Goal: Information Seeking & Learning: Get advice/opinions

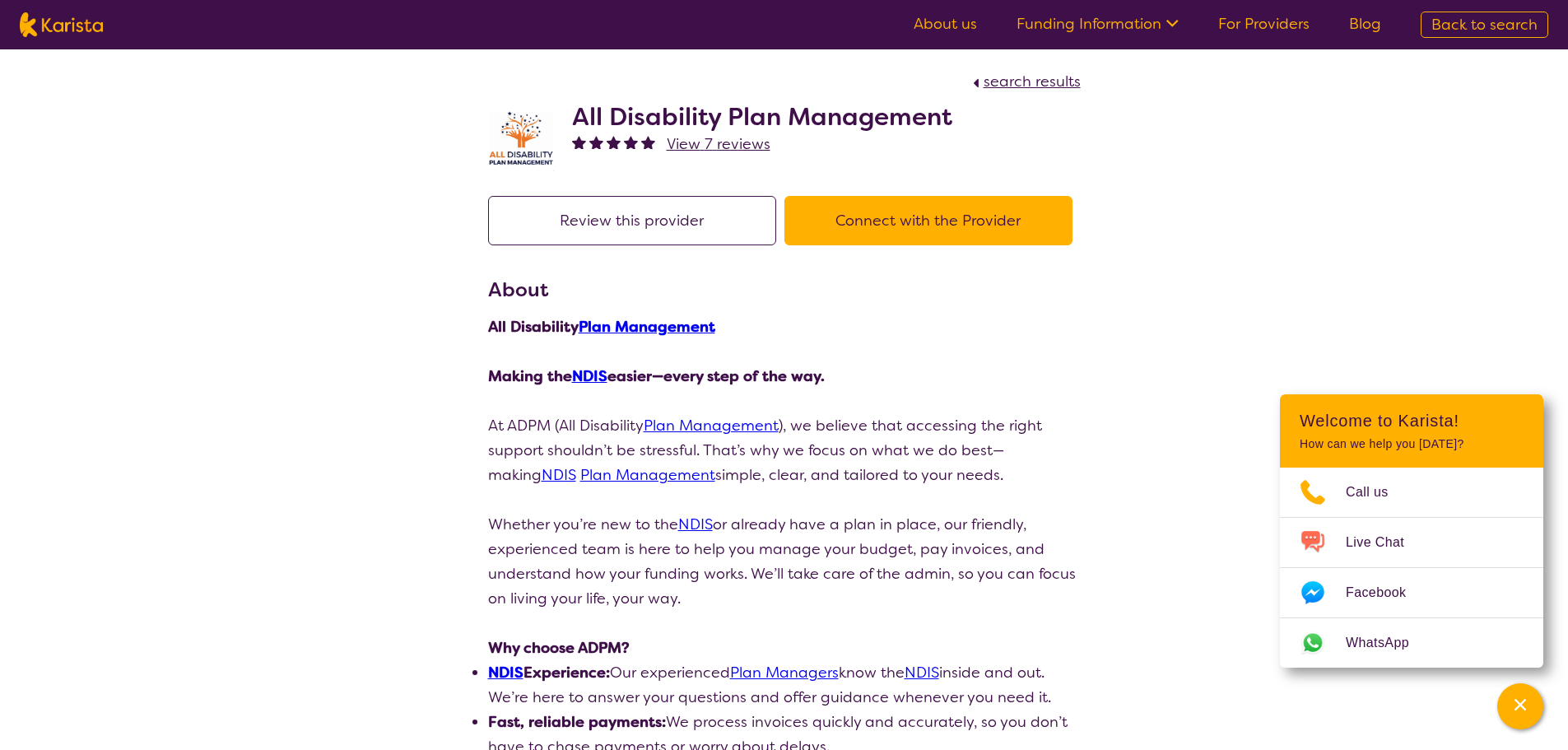
click at [730, 144] on span "View 7 reviews" at bounding box center [718, 144] width 104 height 20
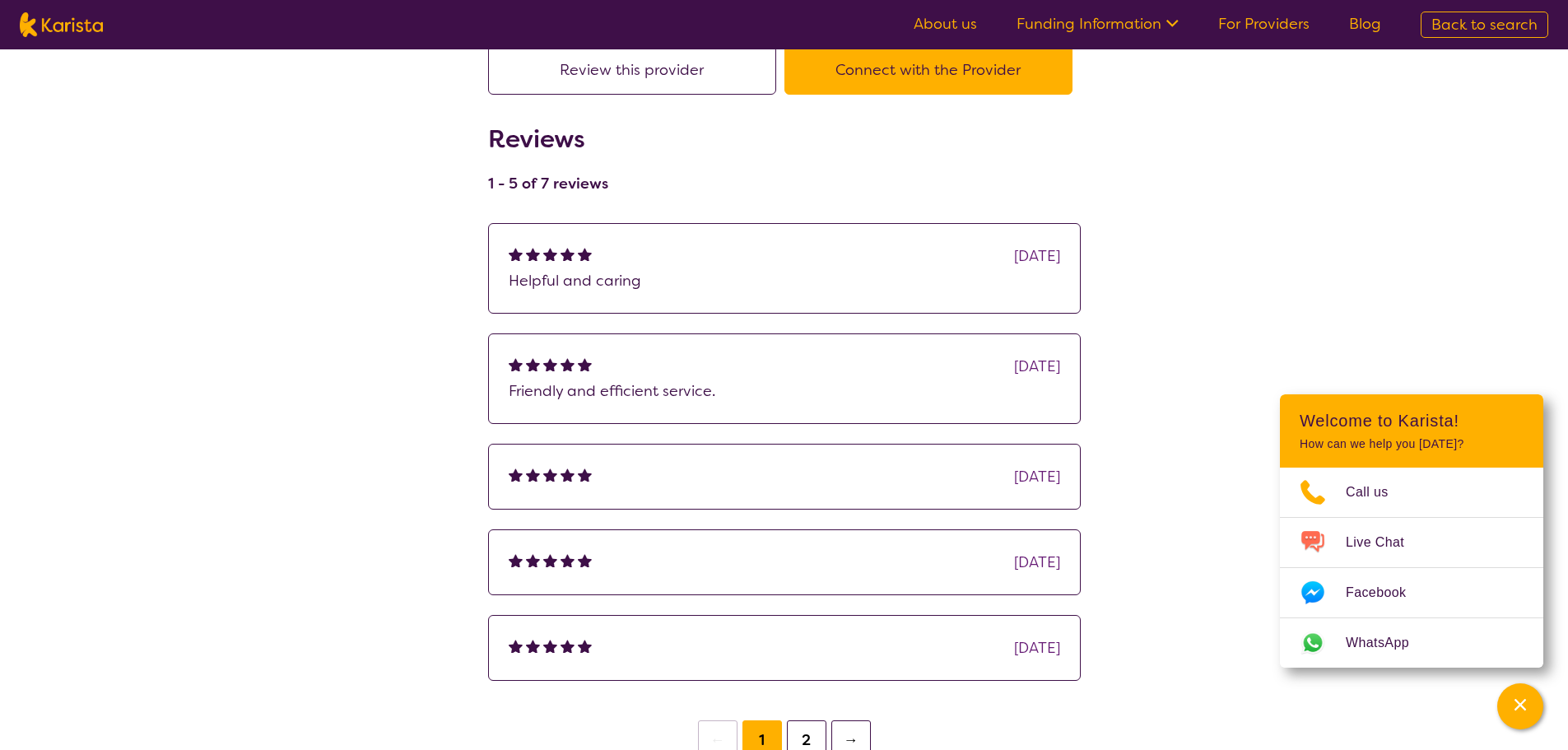
scroll to position [164, 0]
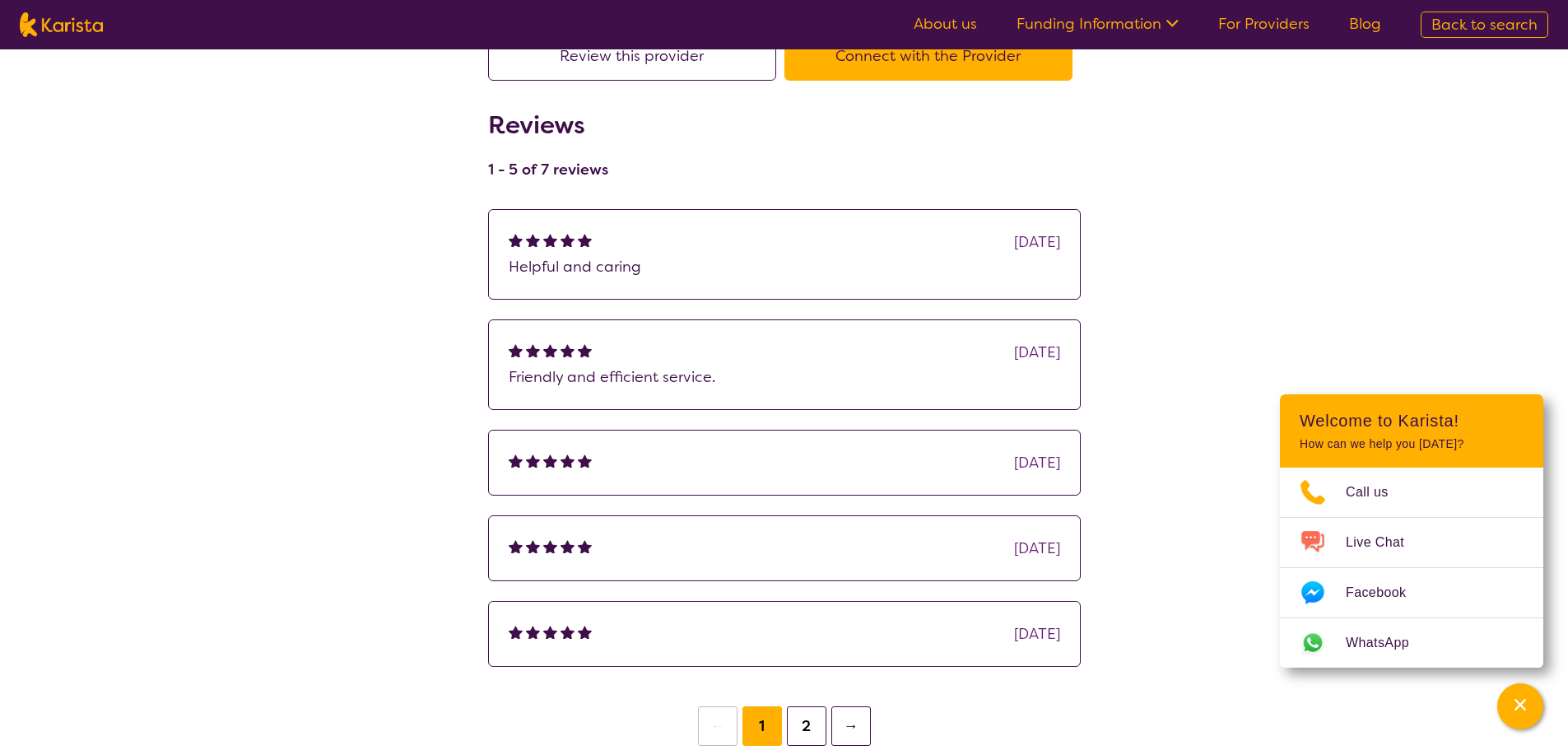
click at [813, 729] on button "2" at bounding box center [807, 726] width 40 height 40
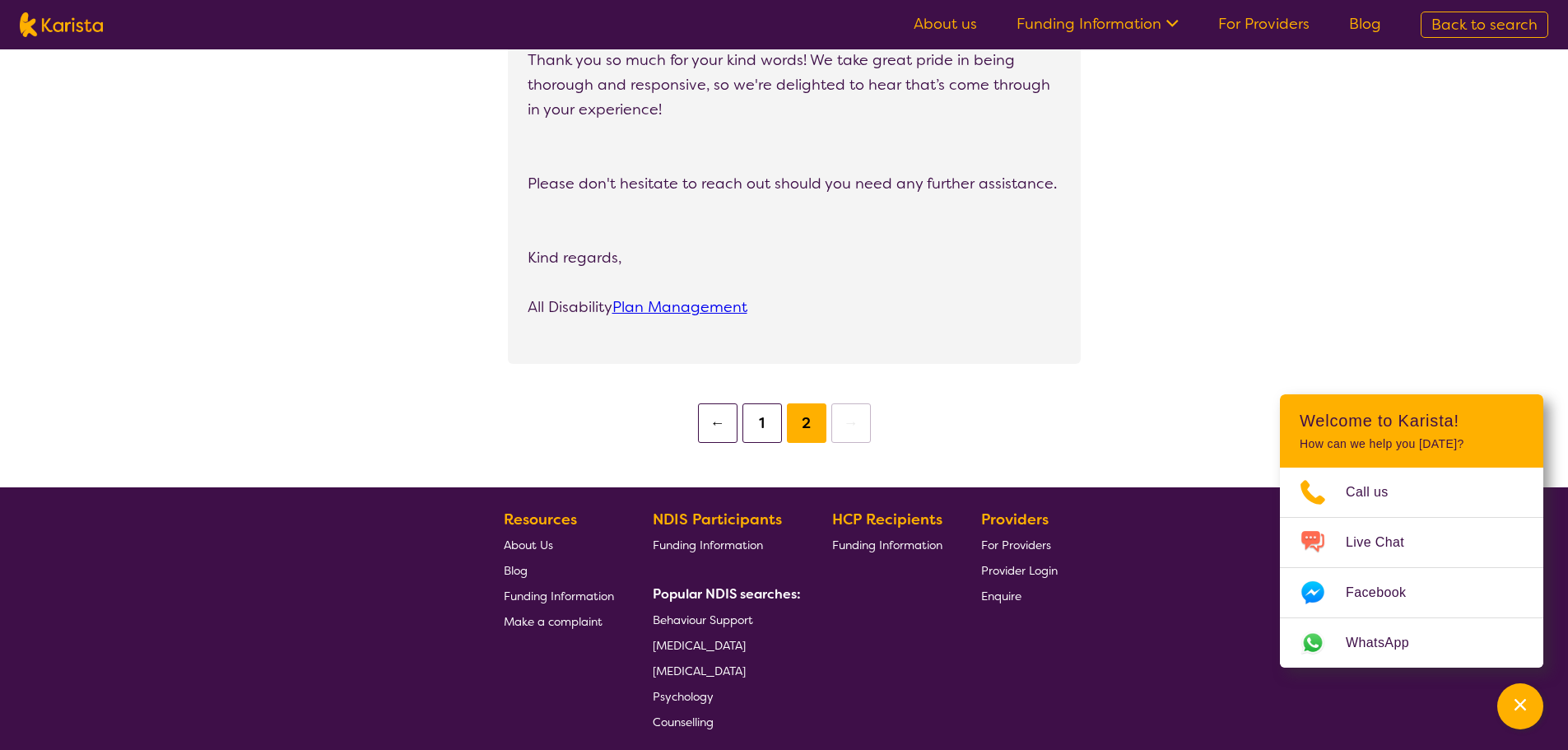
click at [771, 419] on button "1" at bounding box center [763, 423] width 40 height 40
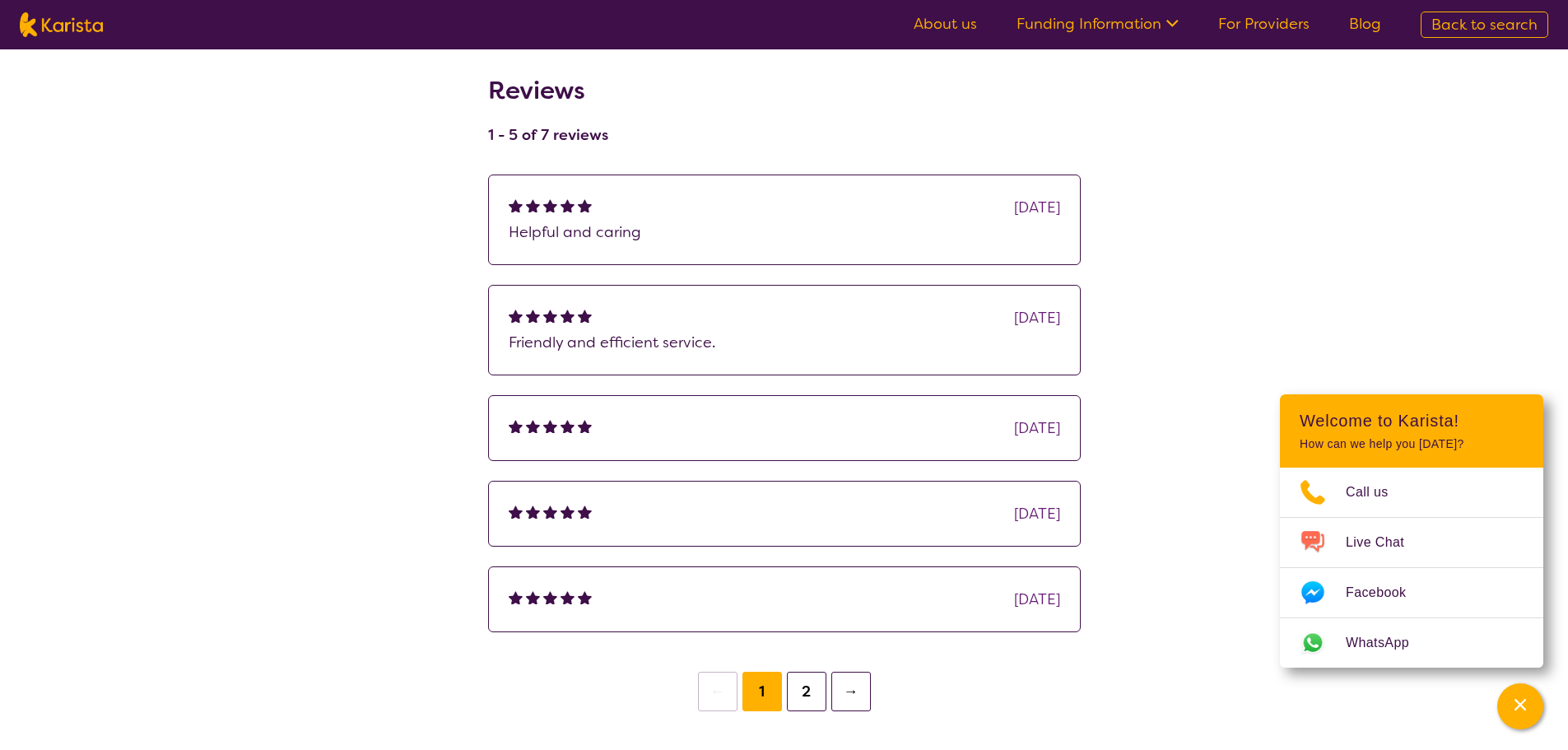
scroll to position [164, 0]
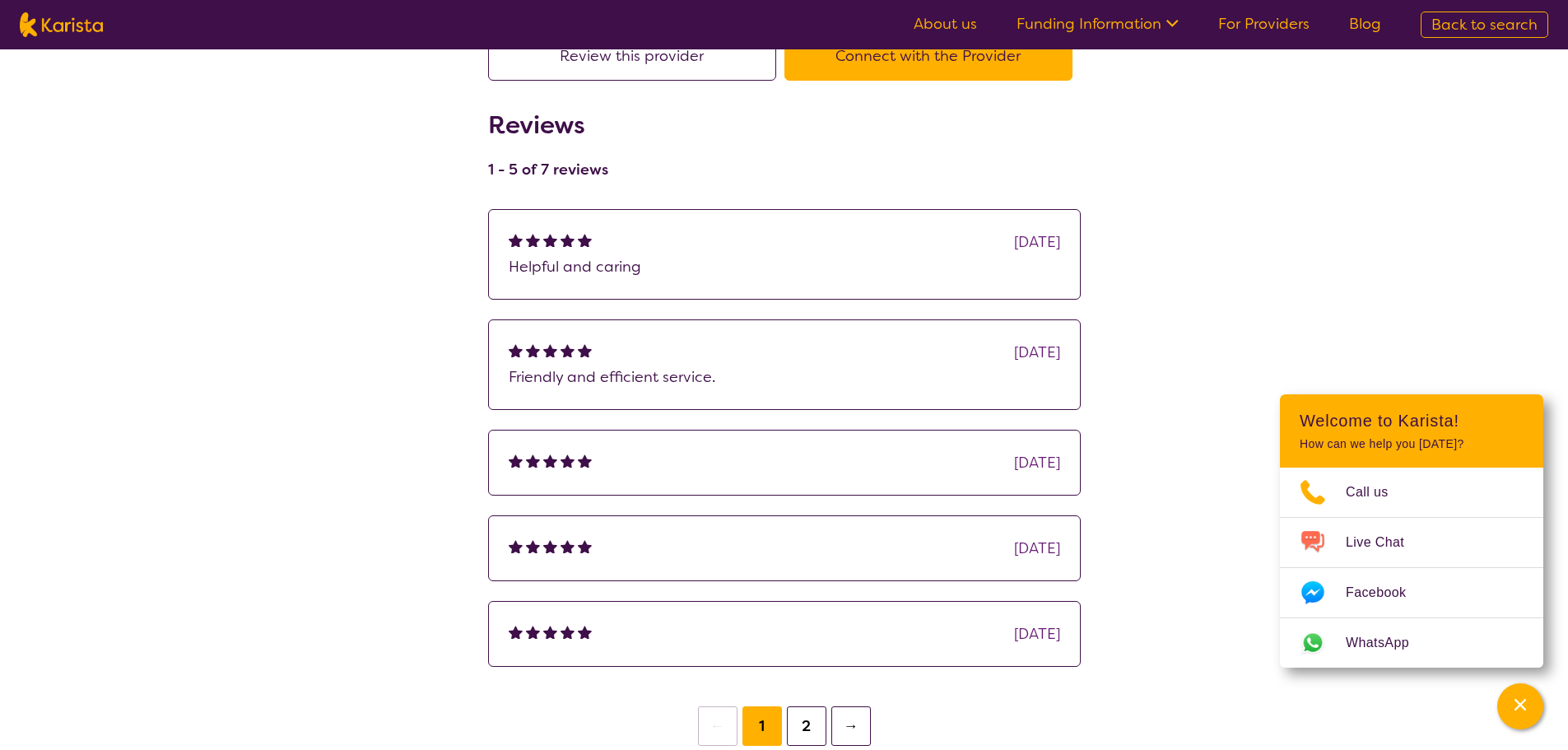
click at [814, 731] on button "2" at bounding box center [807, 726] width 40 height 40
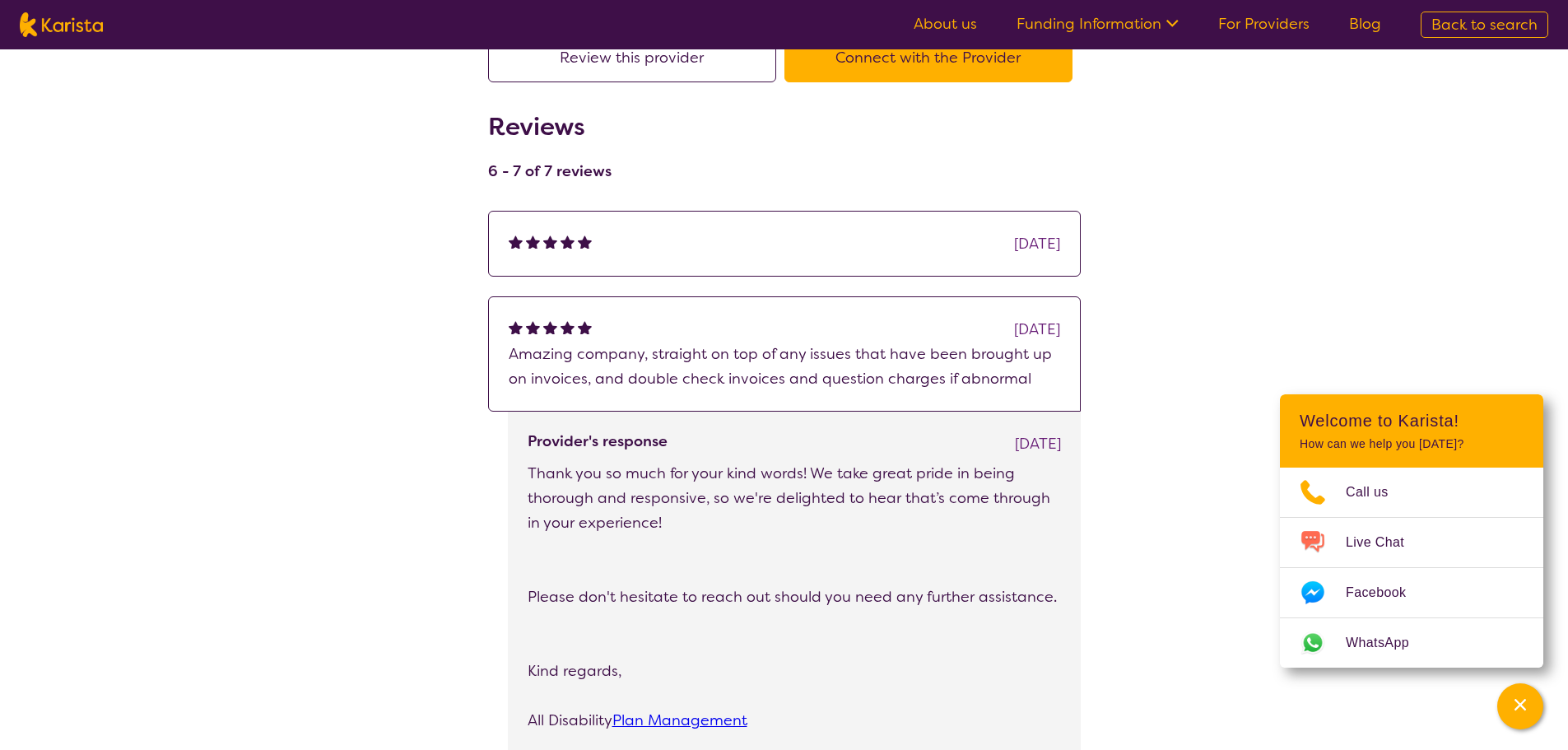
scroll to position [164, 0]
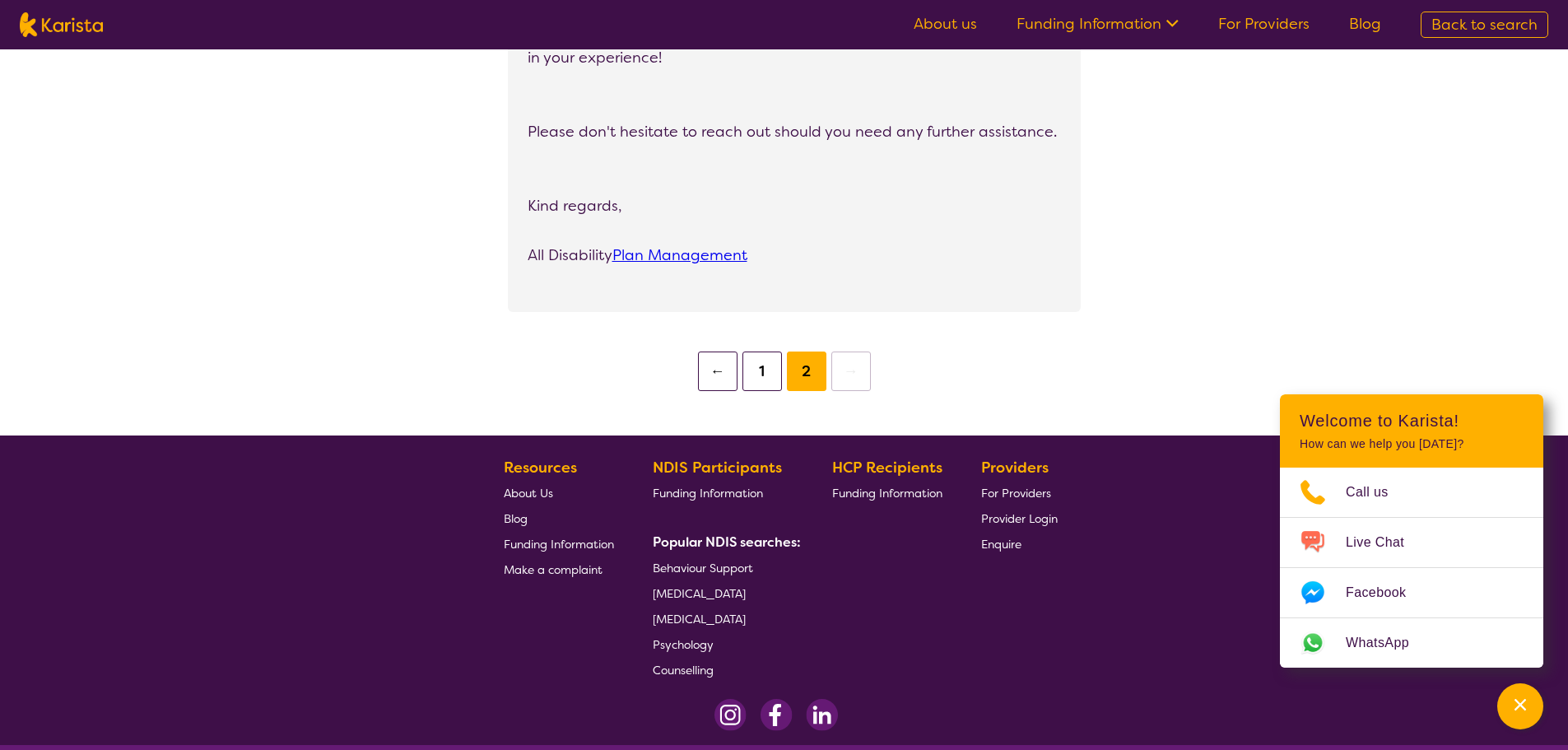
click at [755, 385] on button "1" at bounding box center [763, 371] width 40 height 40
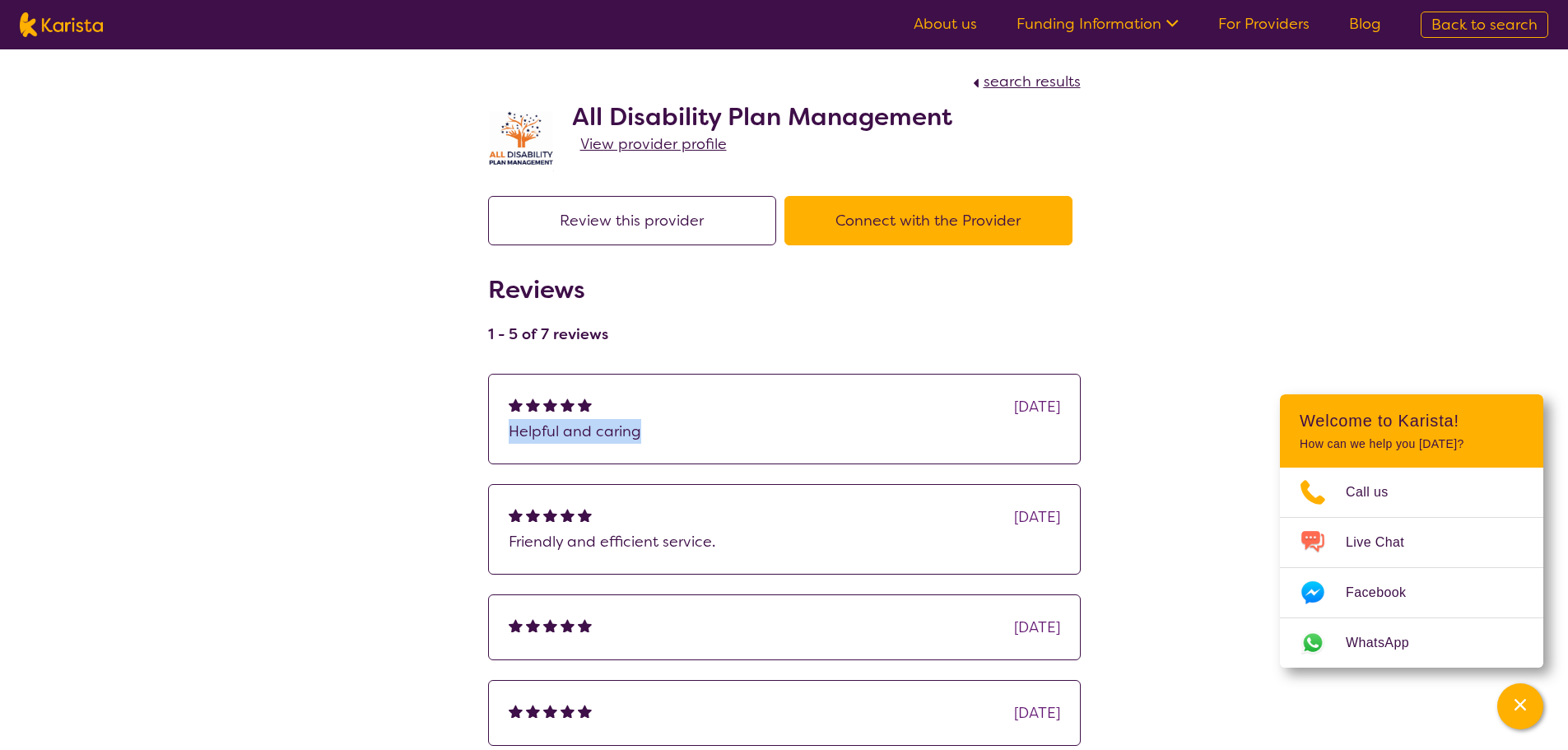
drag, startPoint x: 647, startPoint y: 429, endPoint x: 492, endPoint y: 439, distance: 155.3
click at [492, 439] on div "[DATE] Helpful and caring" at bounding box center [784, 419] width 593 height 91
copy p "Helpful and caring"
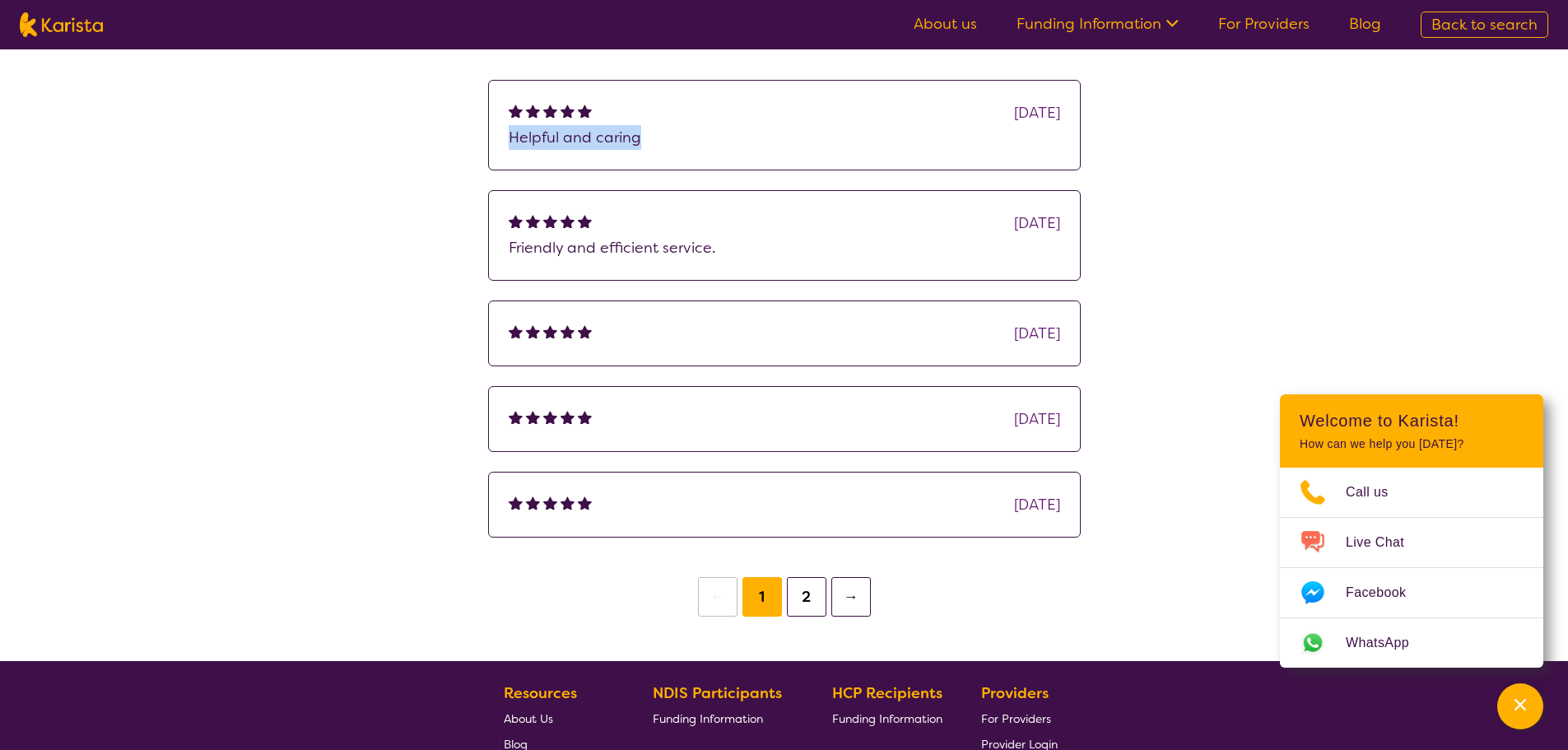
scroll to position [494, 0]
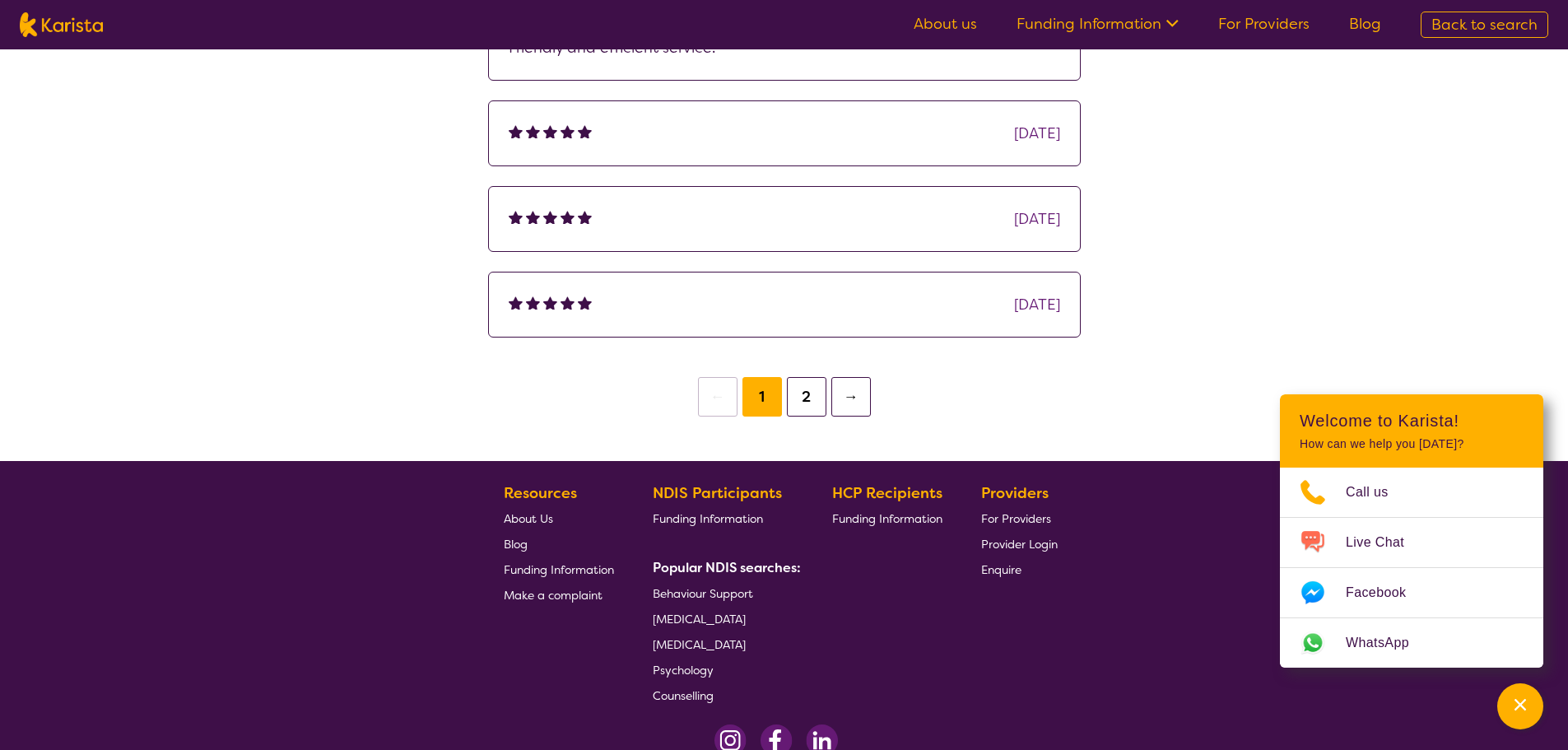
click at [803, 390] on button "2" at bounding box center [807, 397] width 40 height 40
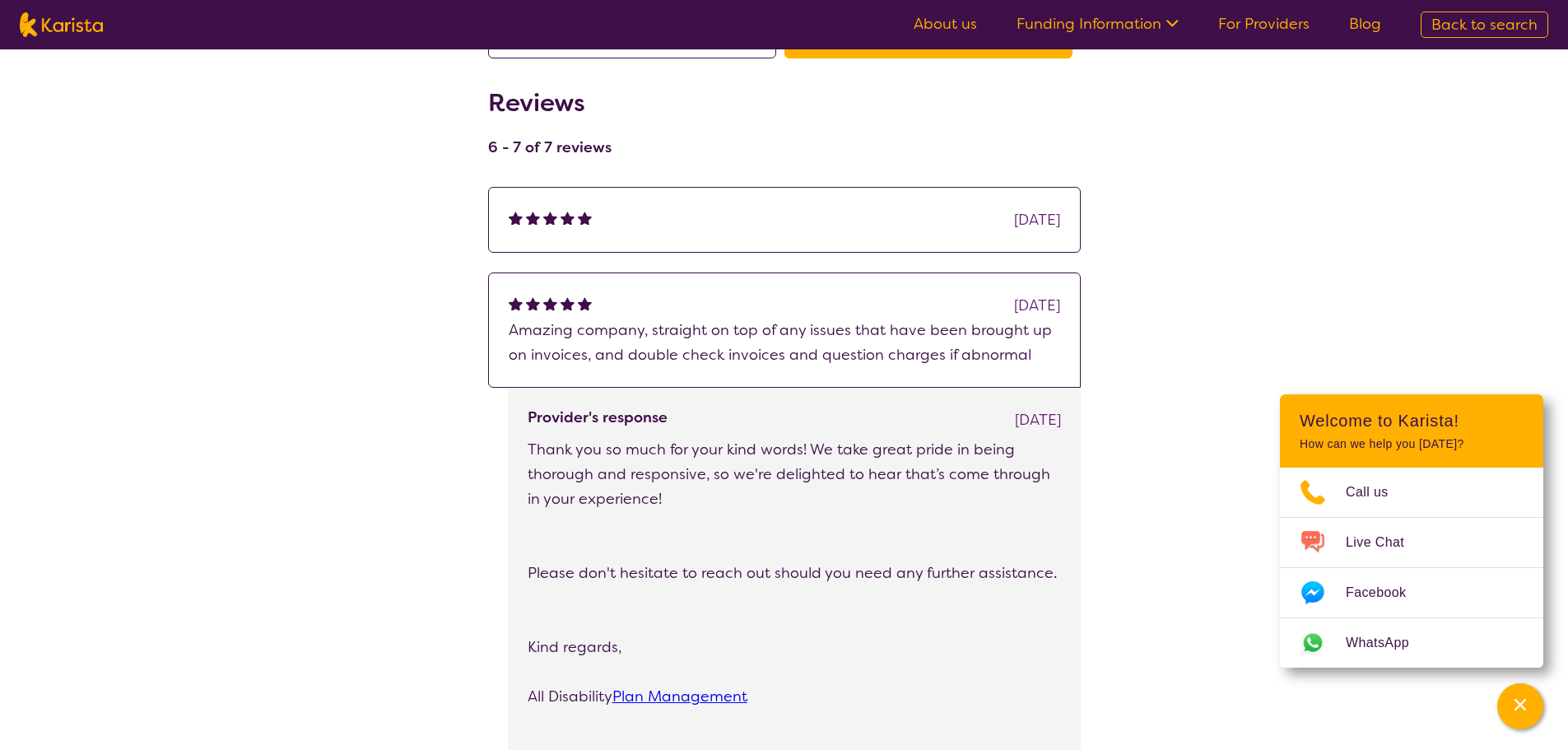
scroll to position [411, 0]
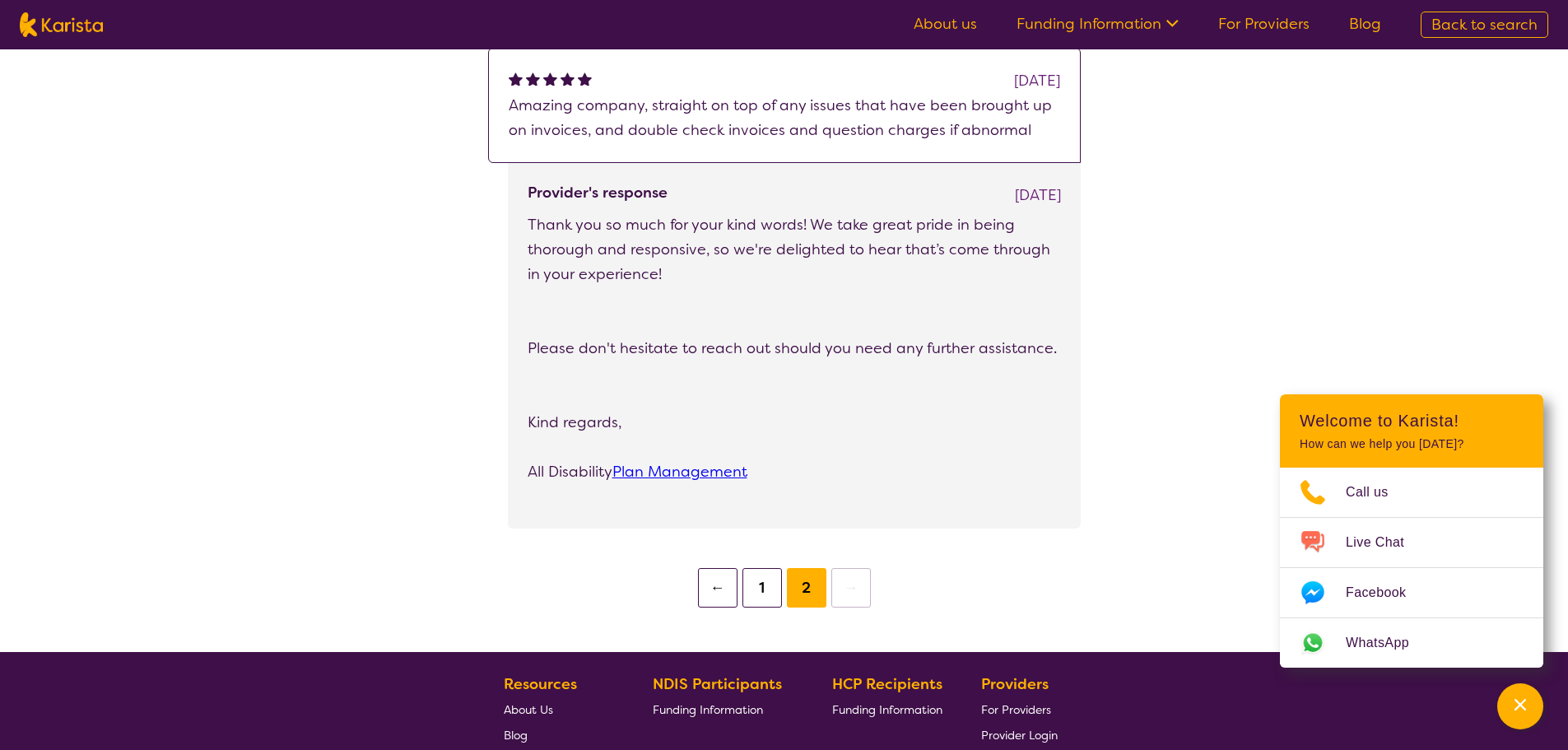
click at [769, 593] on button "1" at bounding box center [763, 588] width 40 height 40
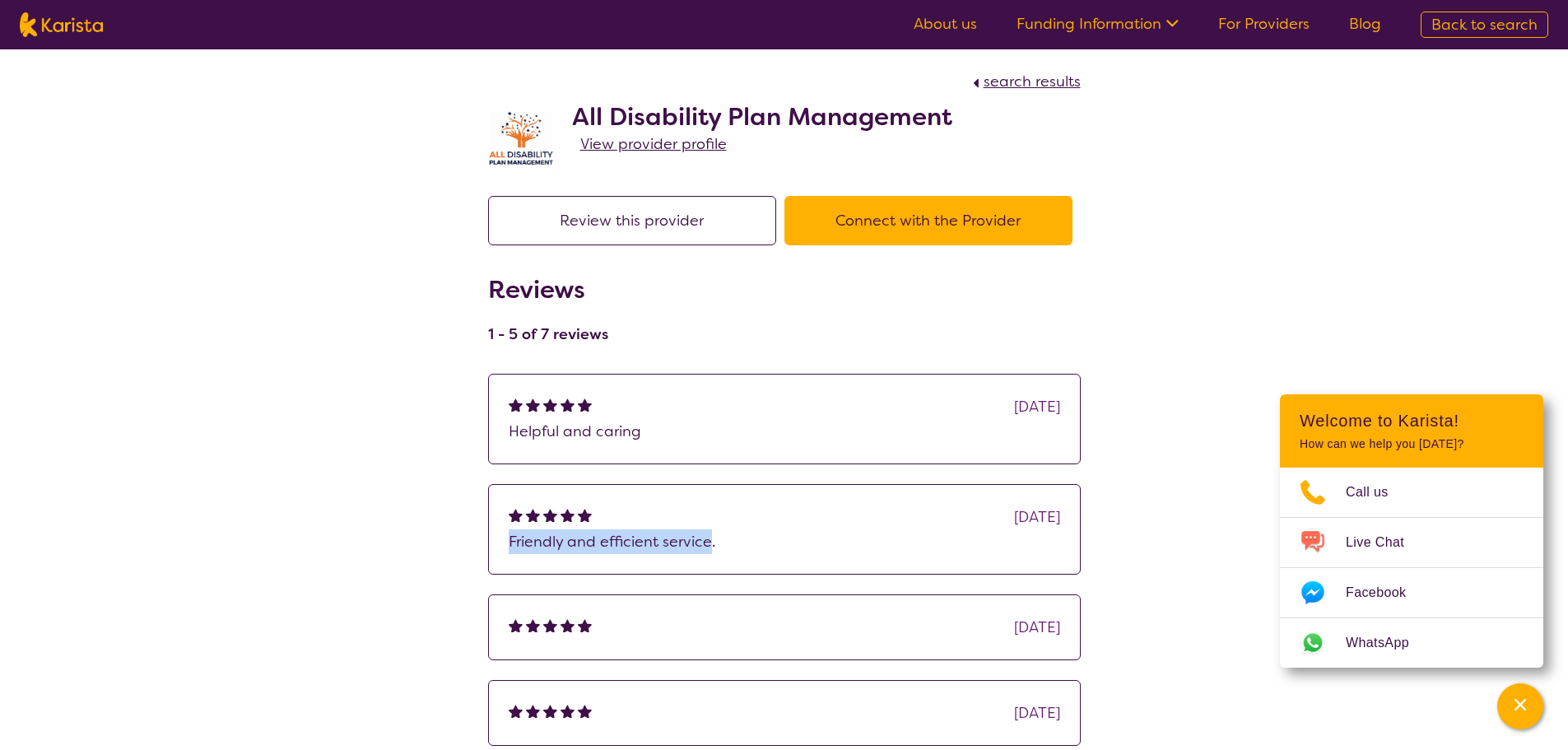
drag, startPoint x: 712, startPoint y: 548, endPoint x: 489, endPoint y: 550, distance: 223.0
click at [489, 550] on div "[DATE] Friendly and efficient service." at bounding box center [784, 529] width 593 height 91
copy p "Friendly and efficient service"
